Goal: Transaction & Acquisition: Purchase product/service

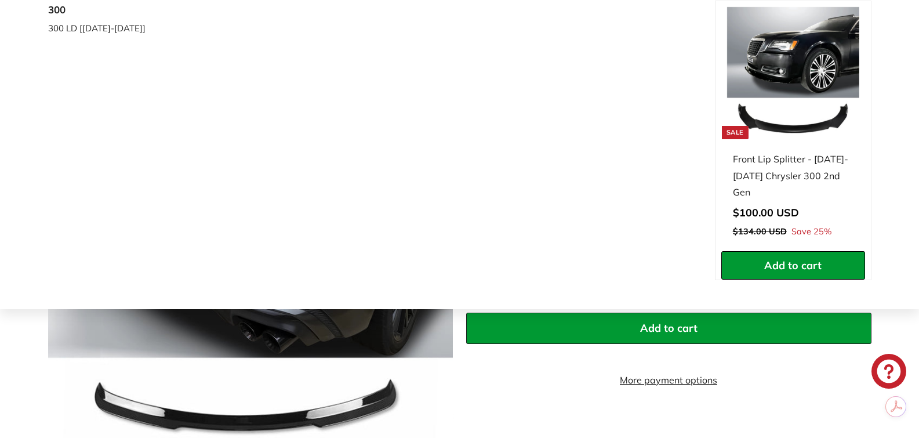
scroll to position [174, 0]
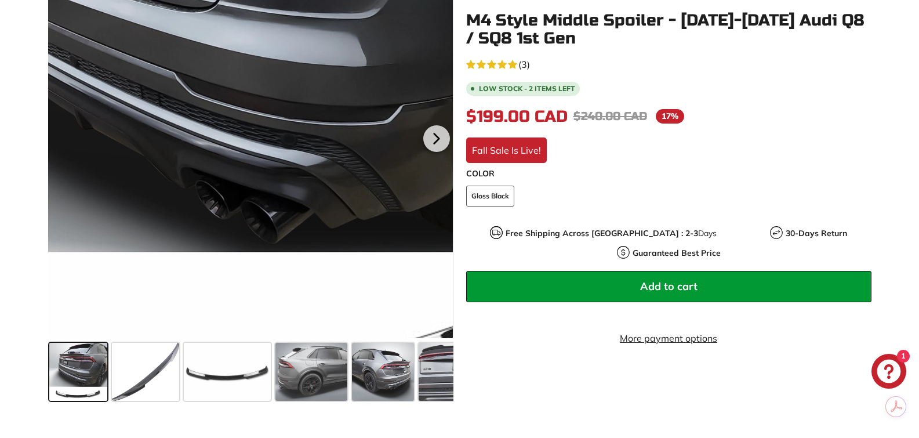
scroll to position [271, 0]
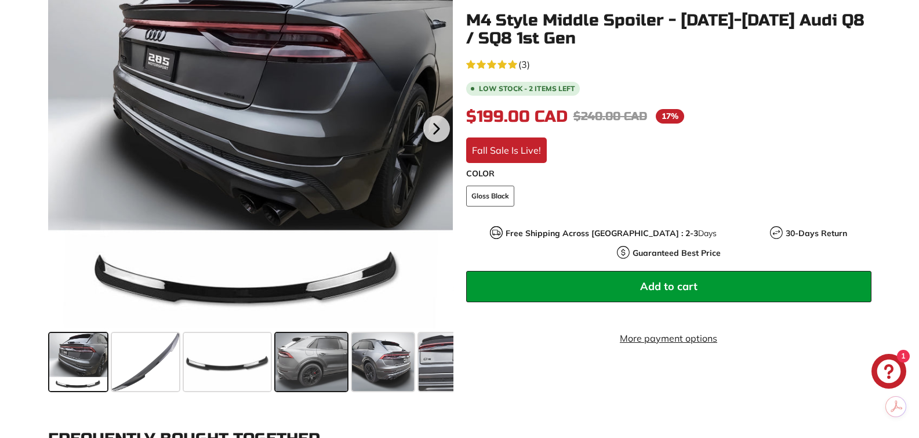
click at [320, 361] on span at bounding box center [312, 362] width 72 height 58
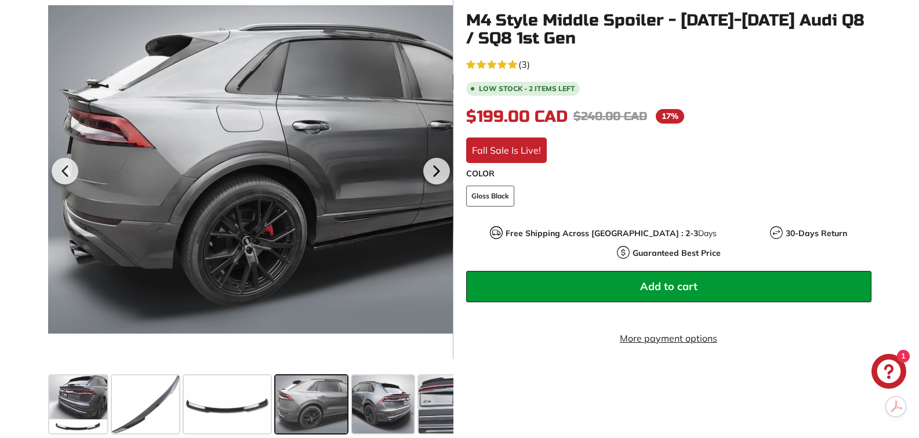
scroll to position [232, 0]
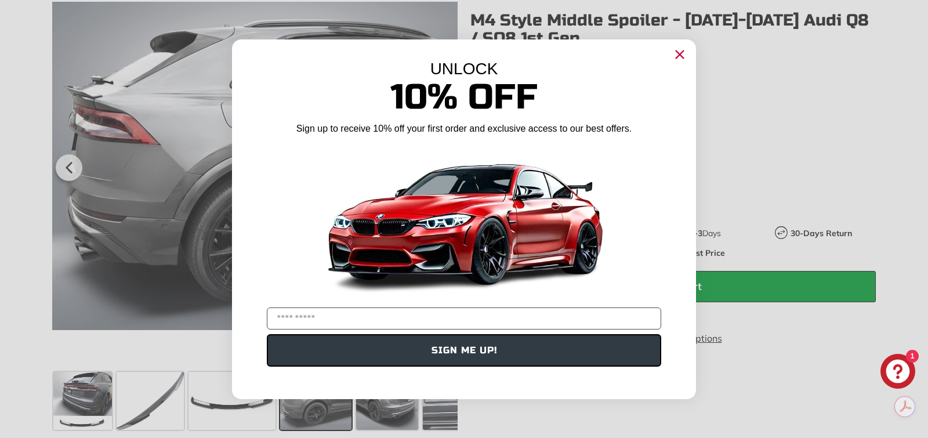
click at [680, 48] on circle "Close dialog" at bounding box center [679, 53] width 17 height 17
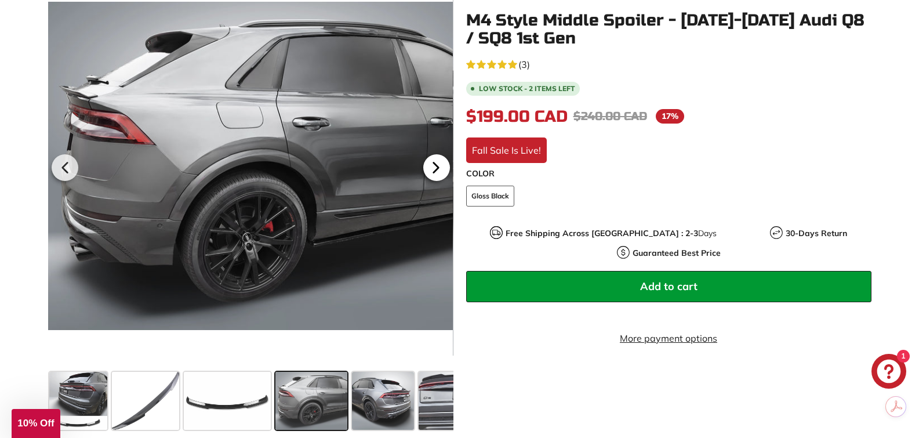
click at [431, 171] on icon at bounding box center [436, 167] width 27 height 27
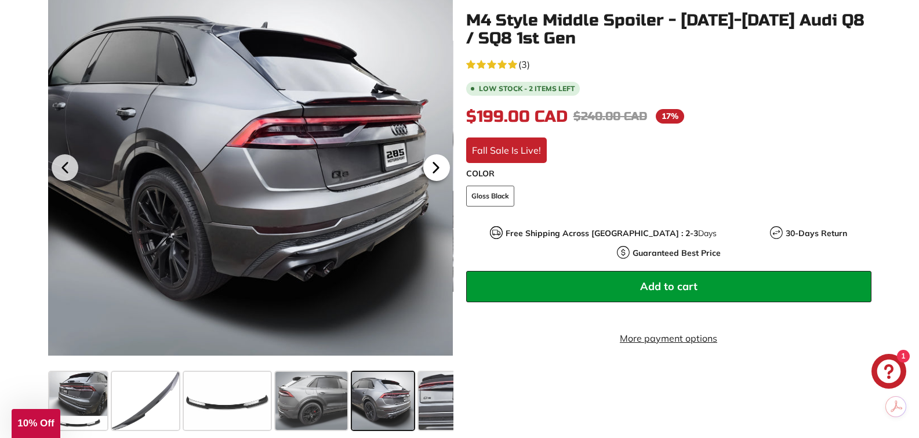
click at [435, 168] on icon at bounding box center [435, 168] width 5 height 10
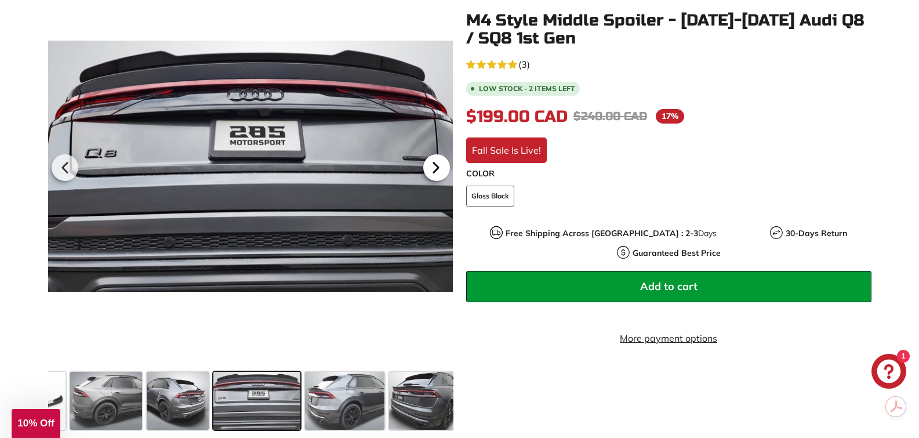
scroll to position [0, 212]
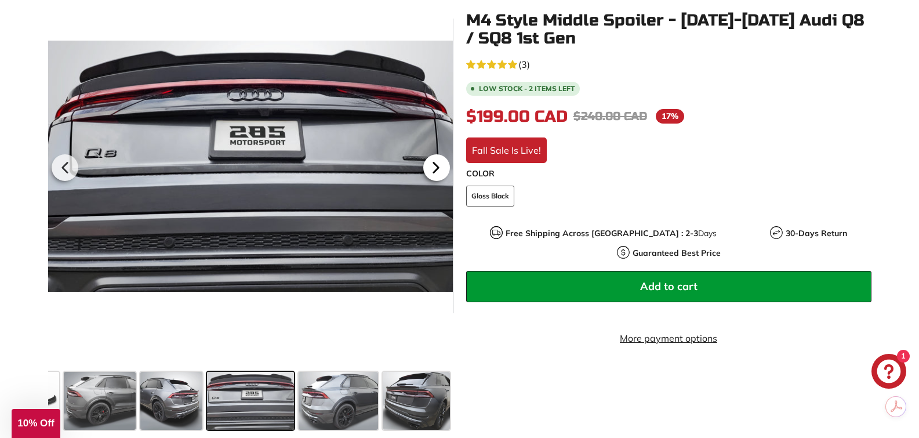
click at [435, 168] on icon at bounding box center [435, 168] width 5 height 10
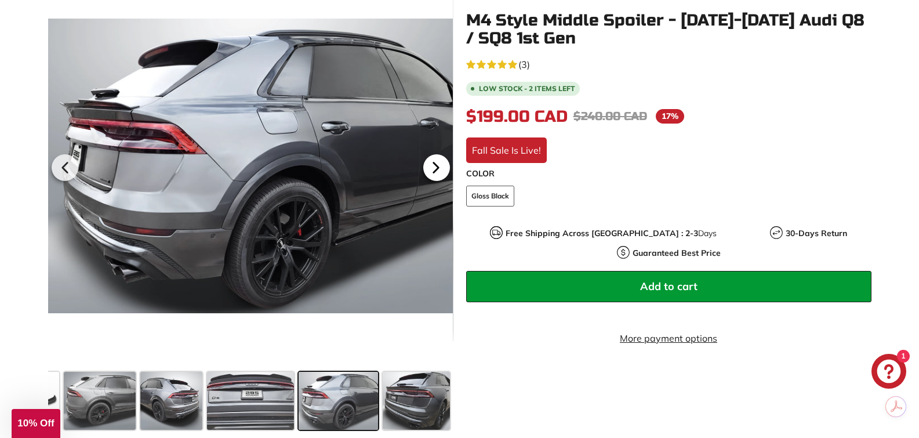
click at [435, 168] on icon at bounding box center [435, 168] width 5 height 10
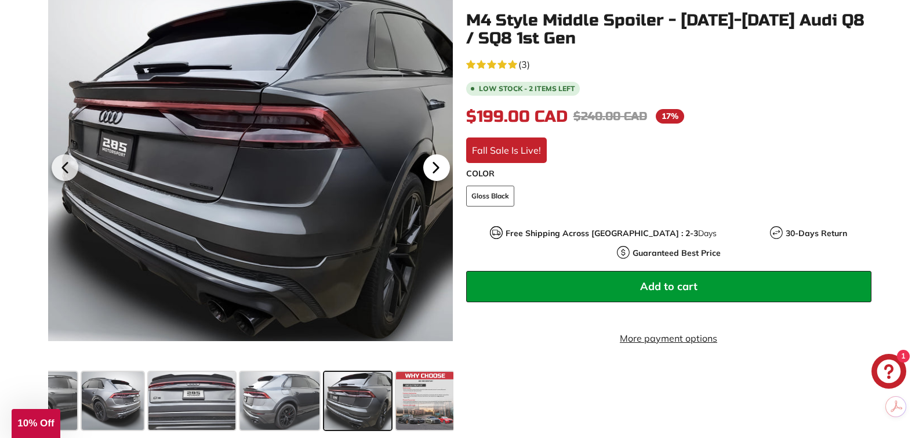
scroll to position [0, 273]
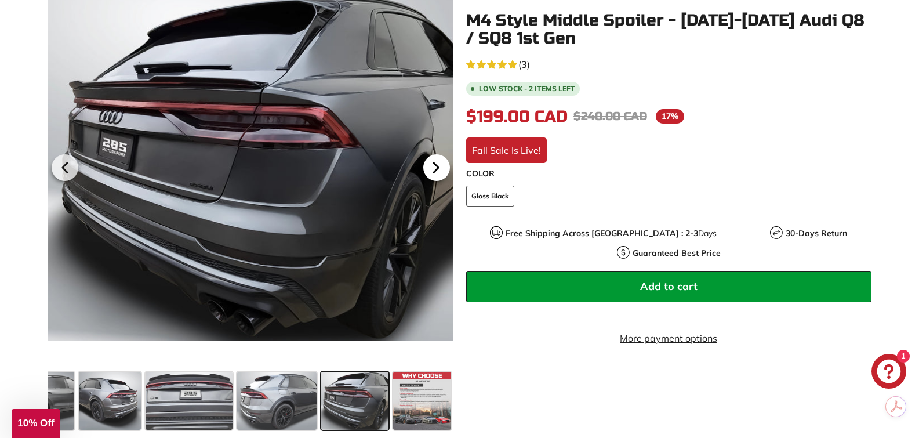
click at [435, 168] on icon at bounding box center [435, 168] width 5 height 10
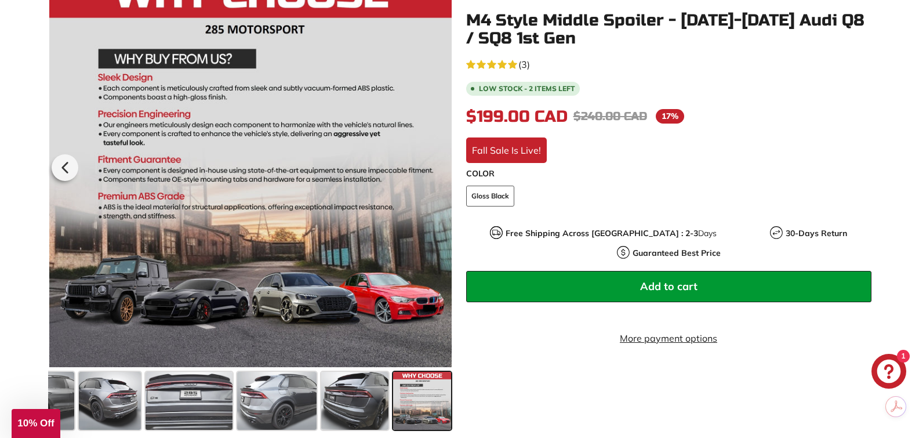
click at [435, 168] on div at bounding box center [250, 166] width 405 height 403
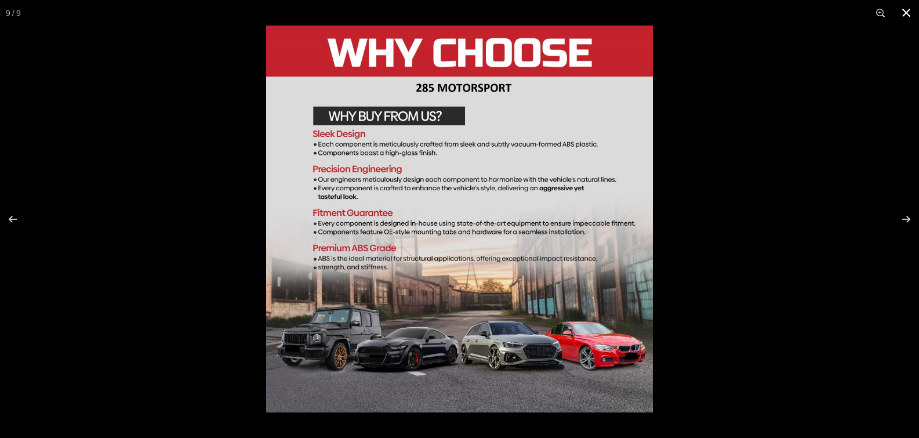
click at [906, 12] on button at bounding box center [907, 13] width 26 height 26
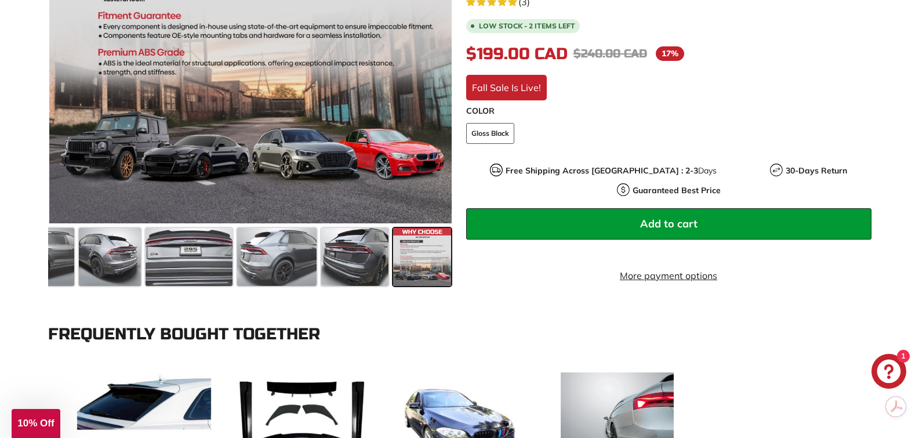
scroll to position [425, 0]
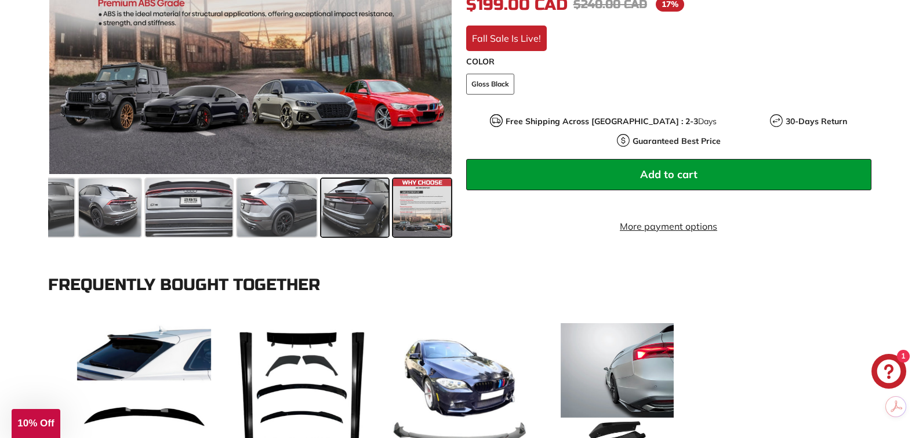
click at [346, 211] on span at bounding box center [354, 208] width 67 height 58
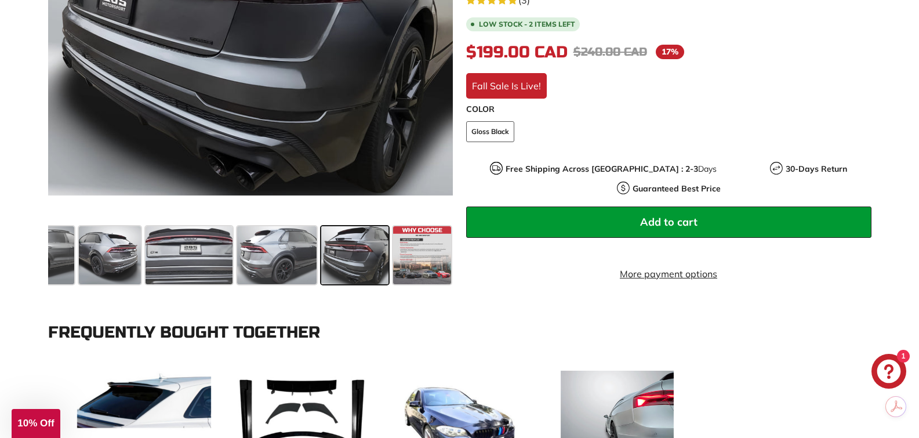
scroll to position [387, 0]
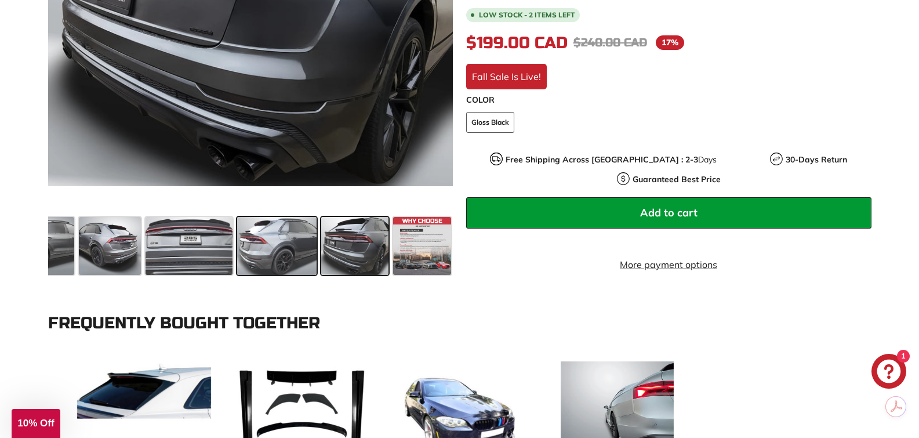
click at [284, 242] on span at bounding box center [276, 246] width 79 height 58
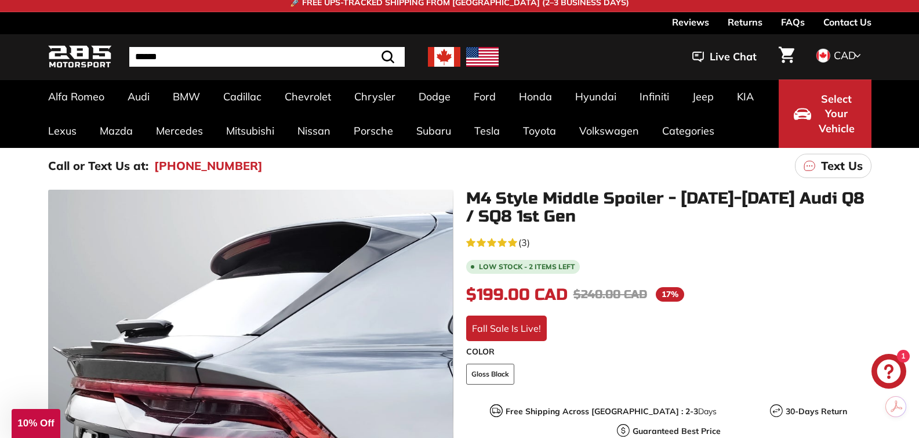
scroll to position [0, 0]
